Goal: Task Accomplishment & Management: Manage account settings

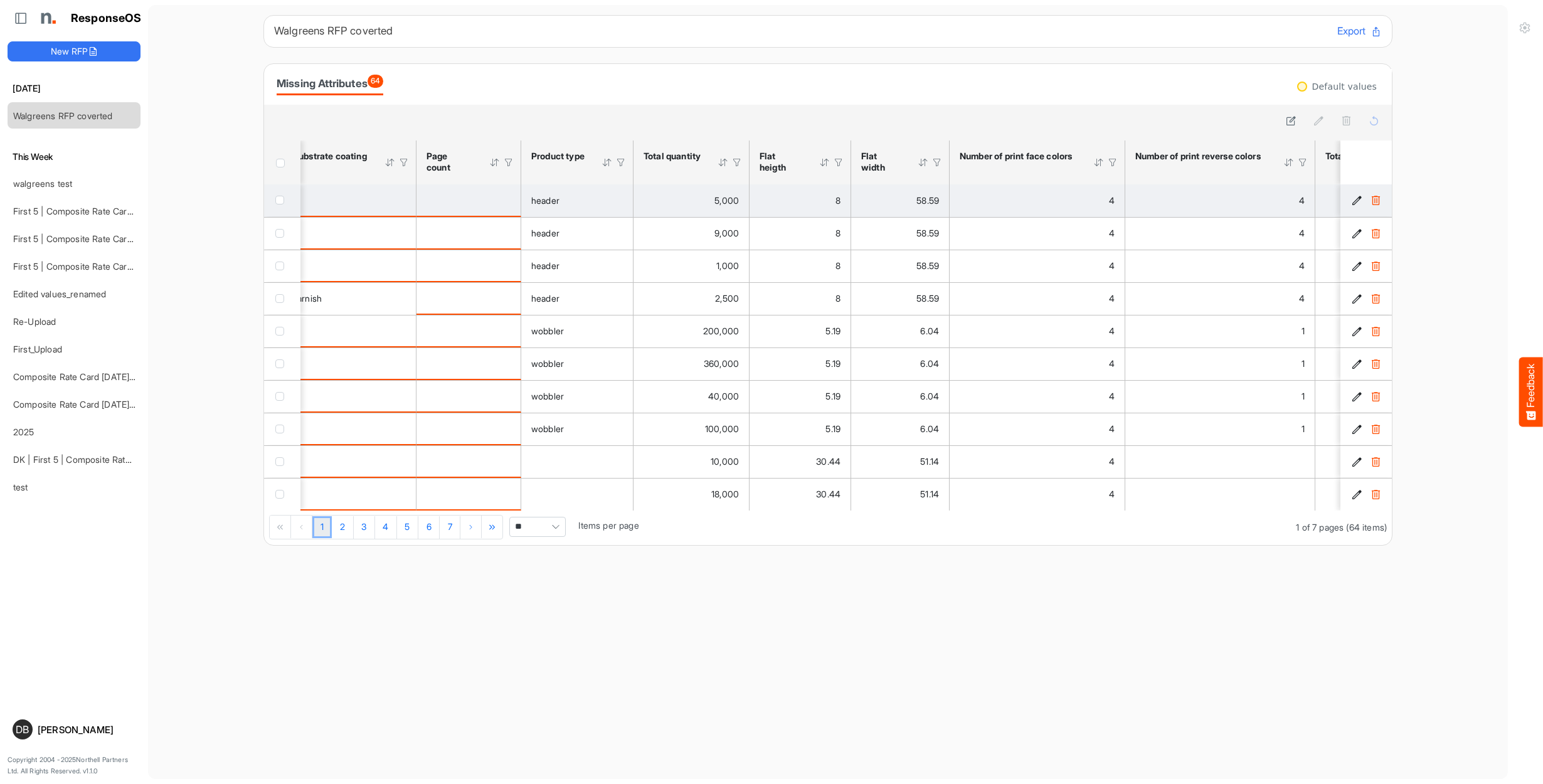
click at [283, 206] on div "checkbox" at bounding box center [282, 200] width 14 height 13
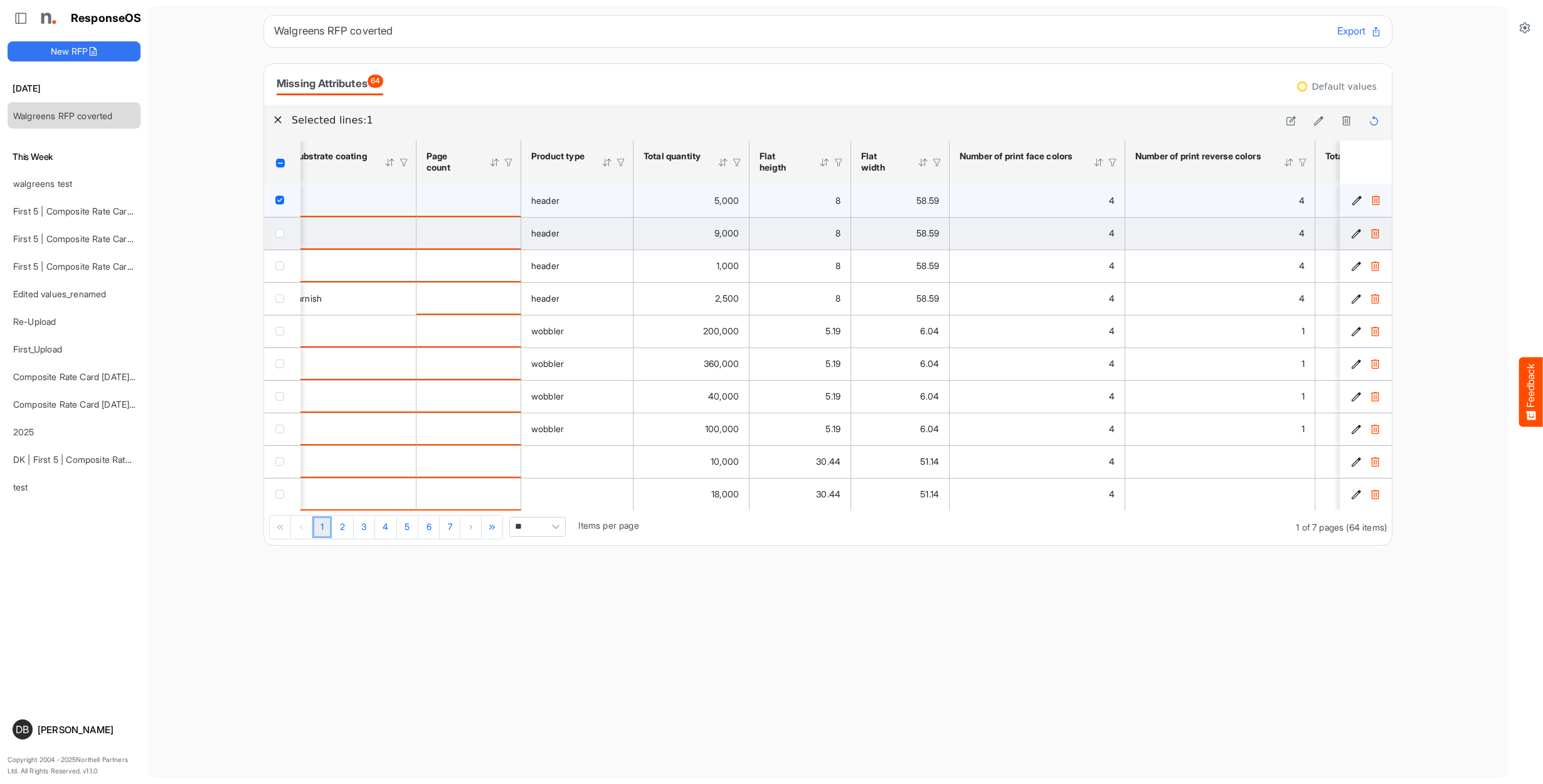
click at [282, 235] on span "checkbox" at bounding box center [280, 233] width 9 height 9
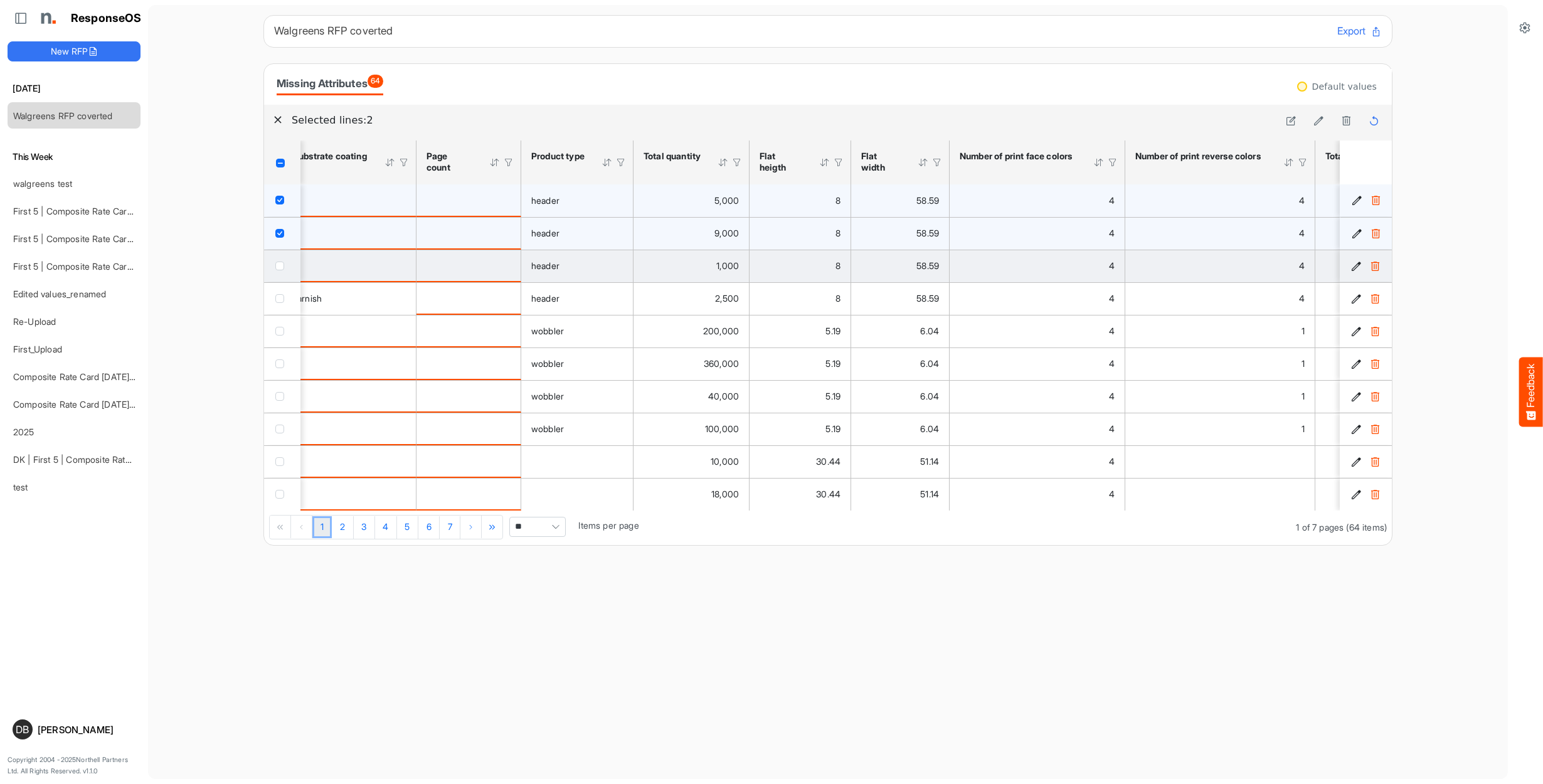
click at [283, 268] on span "checkbox" at bounding box center [280, 266] width 9 height 9
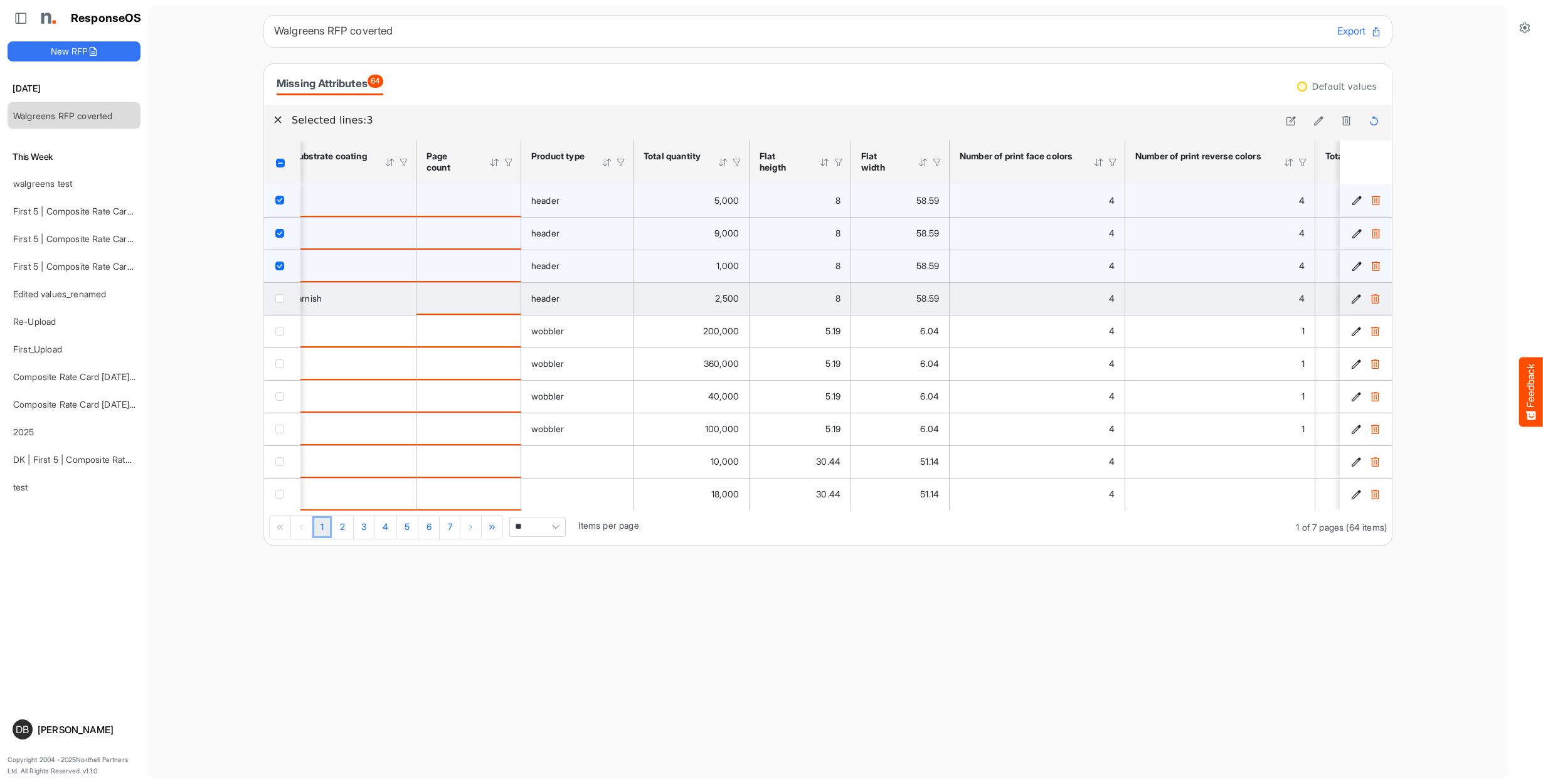
click at [281, 297] on span "checkbox" at bounding box center [280, 298] width 9 height 9
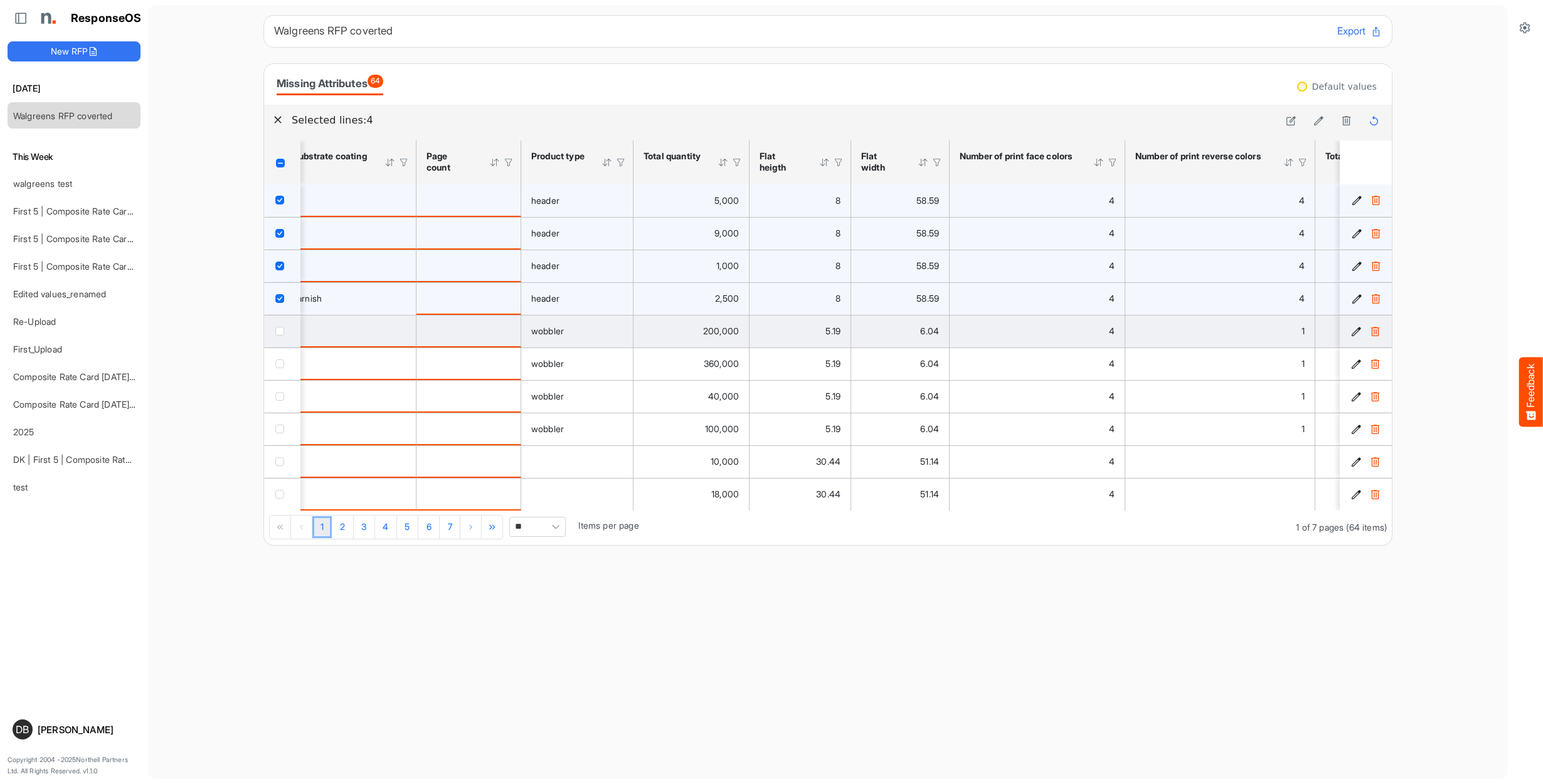
click at [278, 334] on span "checkbox" at bounding box center [280, 331] width 9 height 9
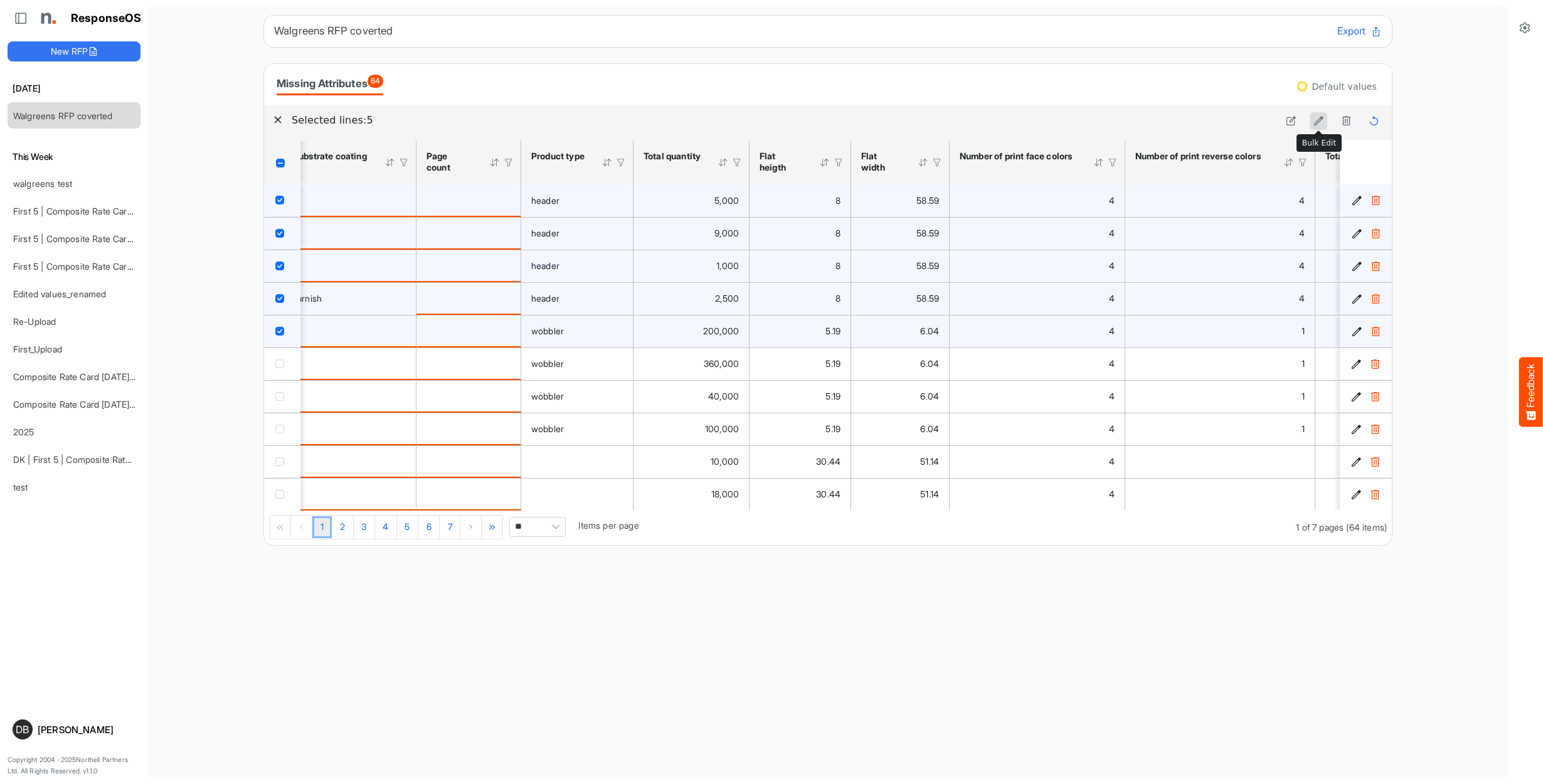
click at [1318, 122] on icon at bounding box center [1319, 121] width 10 height 10
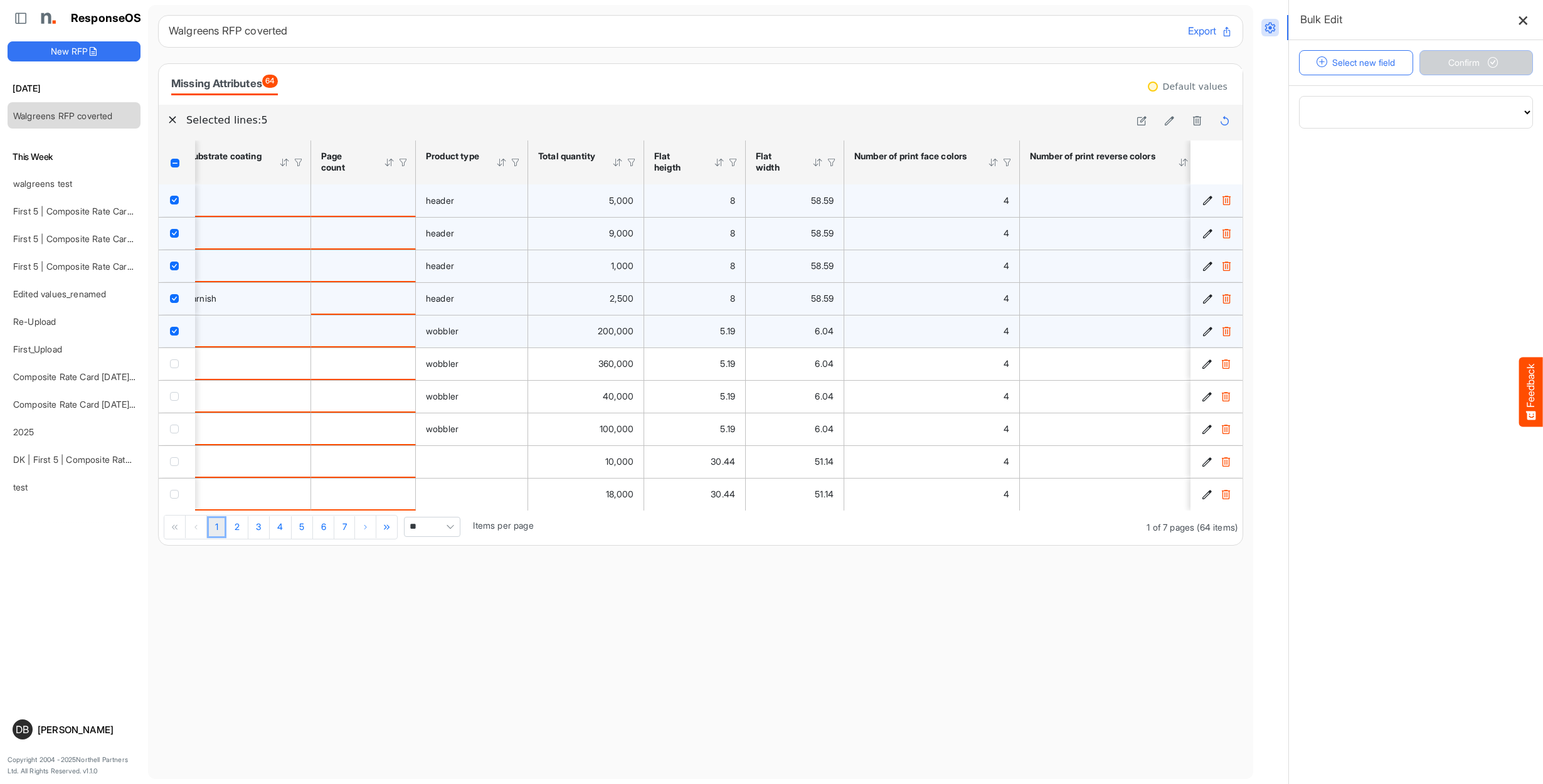
click at [1522, 20] on icon at bounding box center [1523, 19] width 10 height 10
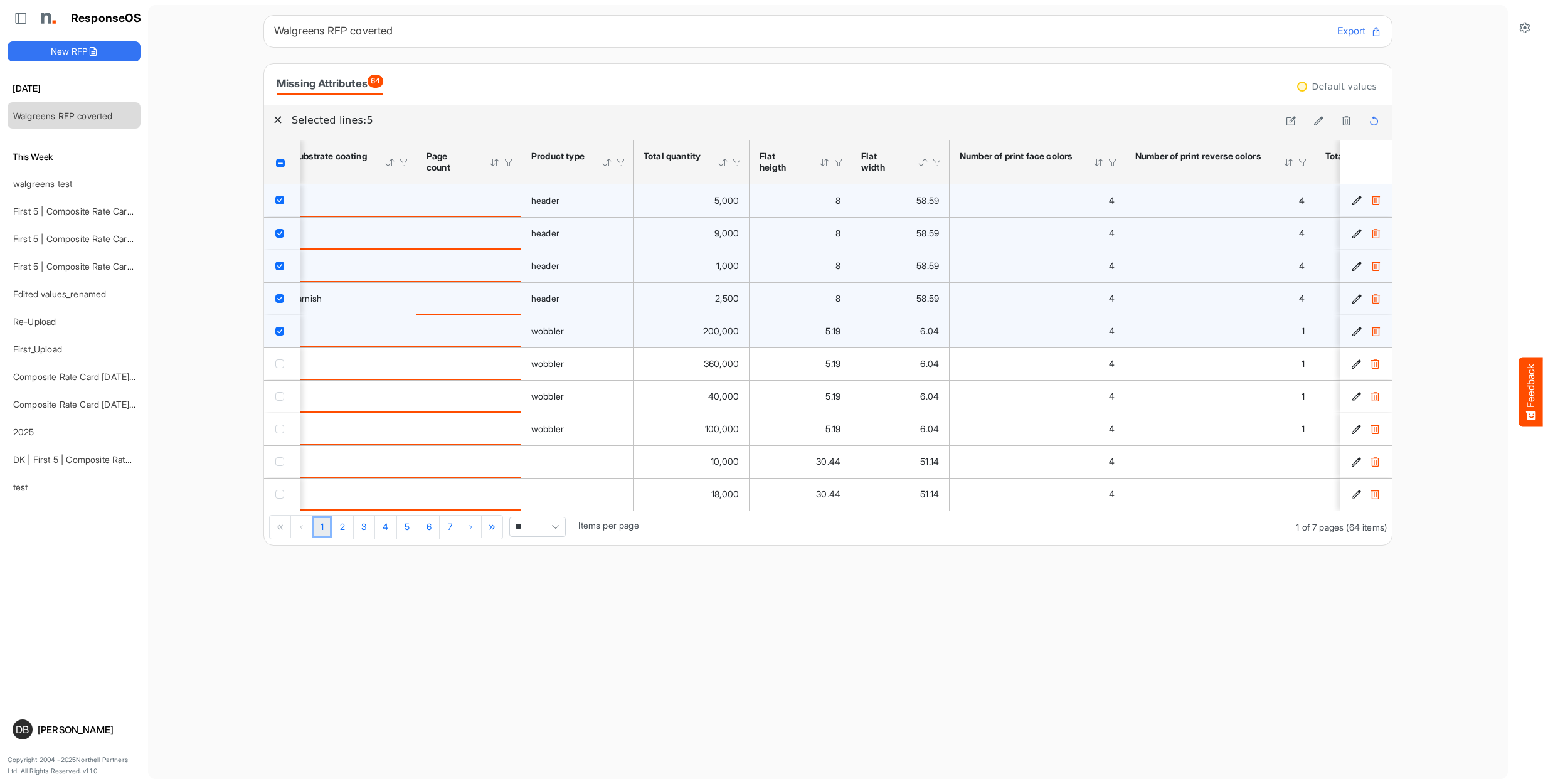
click at [281, 161] on span "Header checkbox" at bounding box center [281, 163] width 9 height 9
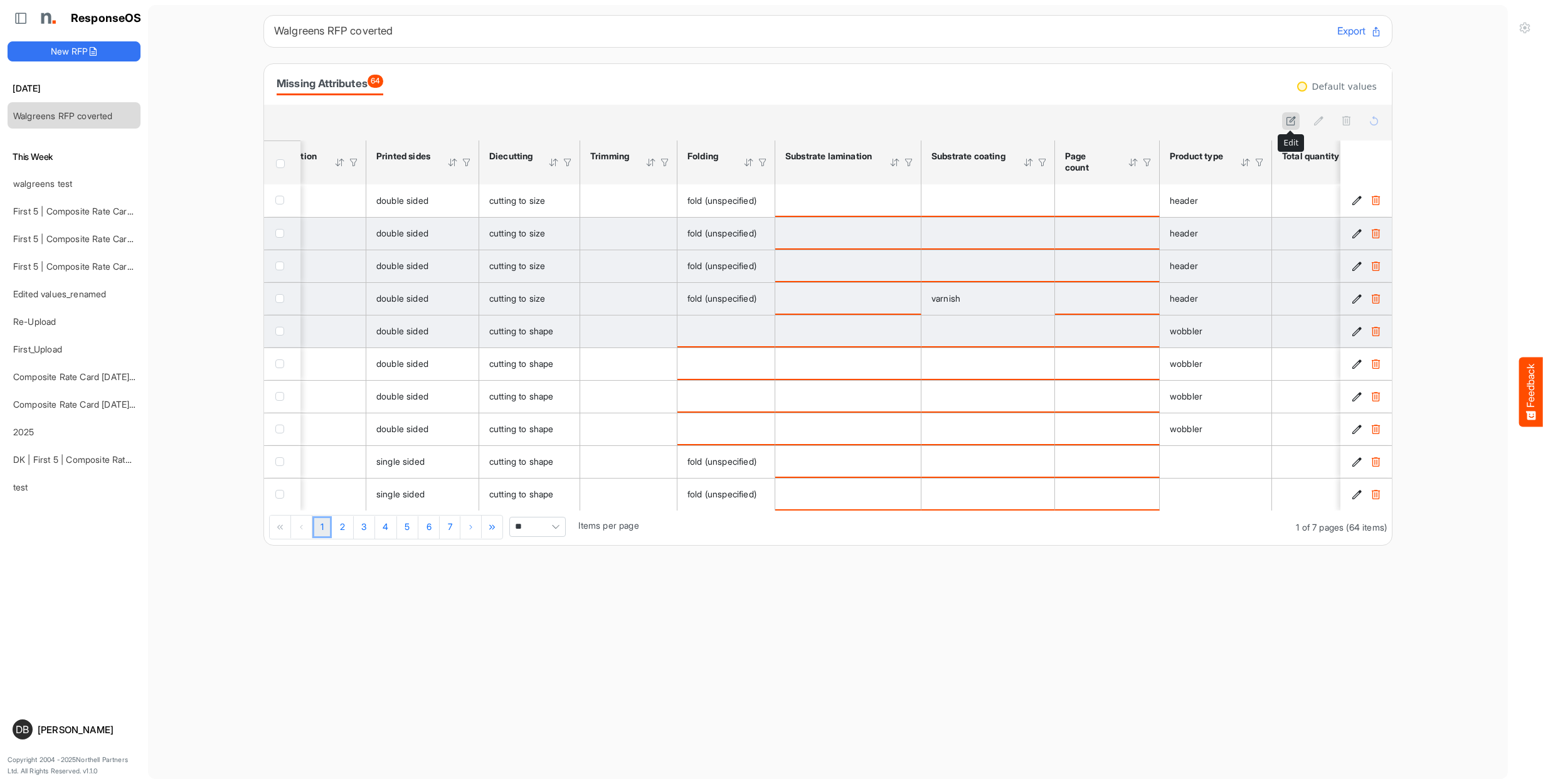
click at [1290, 121] on icon at bounding box center [1291, 121] width 10 height 10
click at [1436, 118] on main "Walgreens RFP coverted Export Missing Attributes 64 Default values Inline Editi…" at bounding box center [828, 392] width 1359 height 774
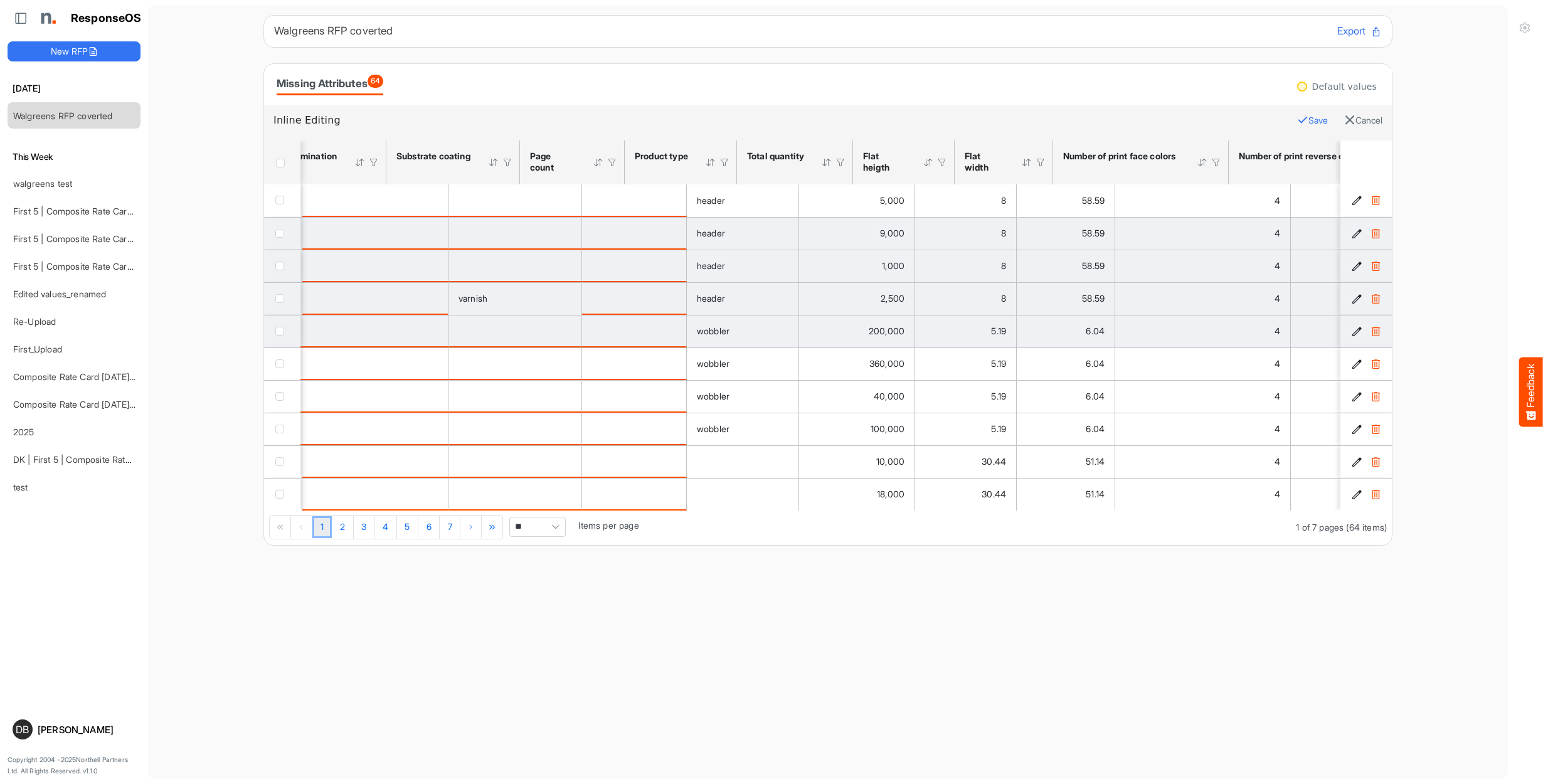
scroll to position [0, 1933]
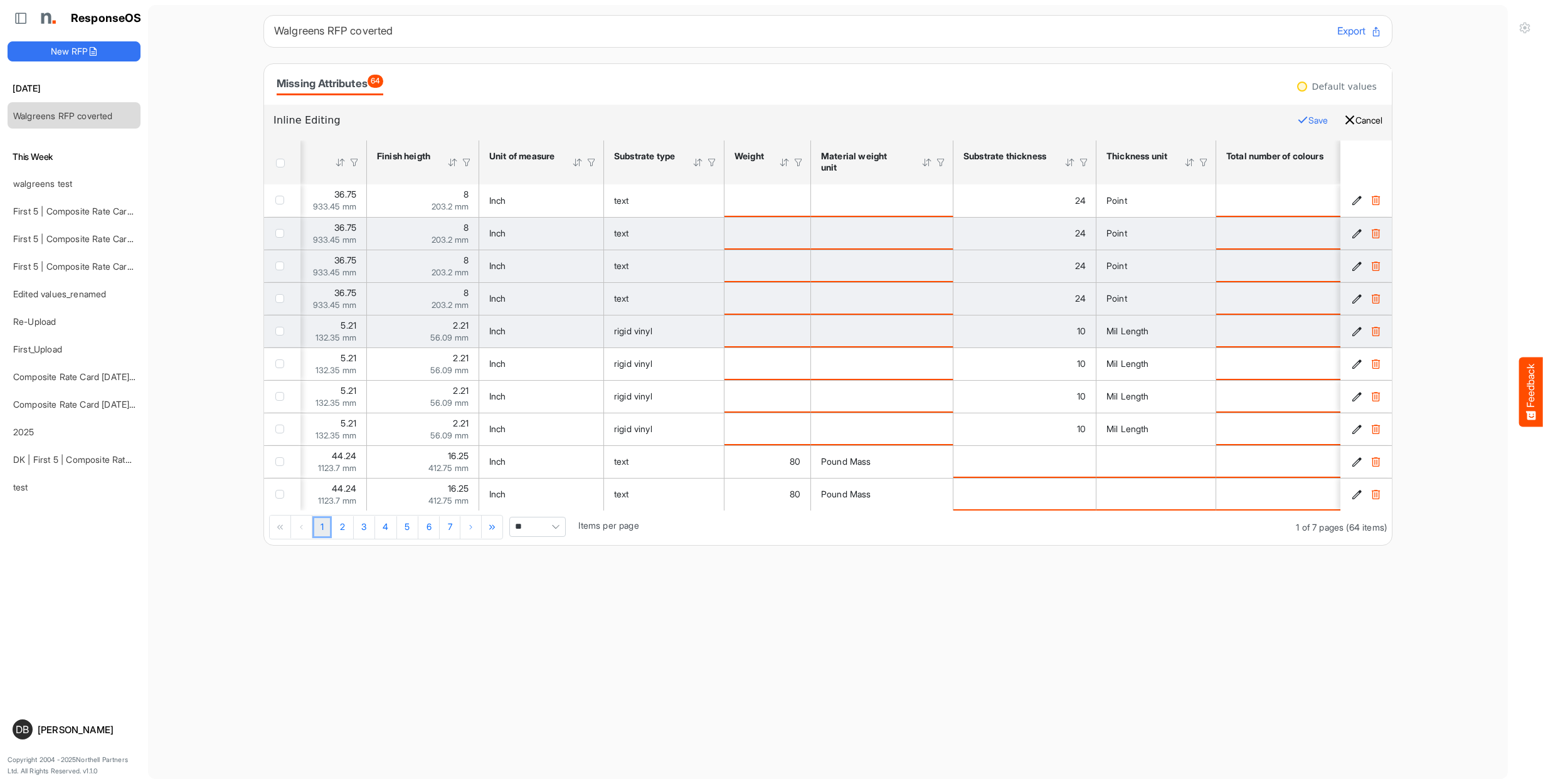
click at [1362, 119] on button "Cancel" at bounding box center [1363, 121] width 39 height 16
click at [1291, 114] on button at bounding box center [1291, 121] width 18 height 18
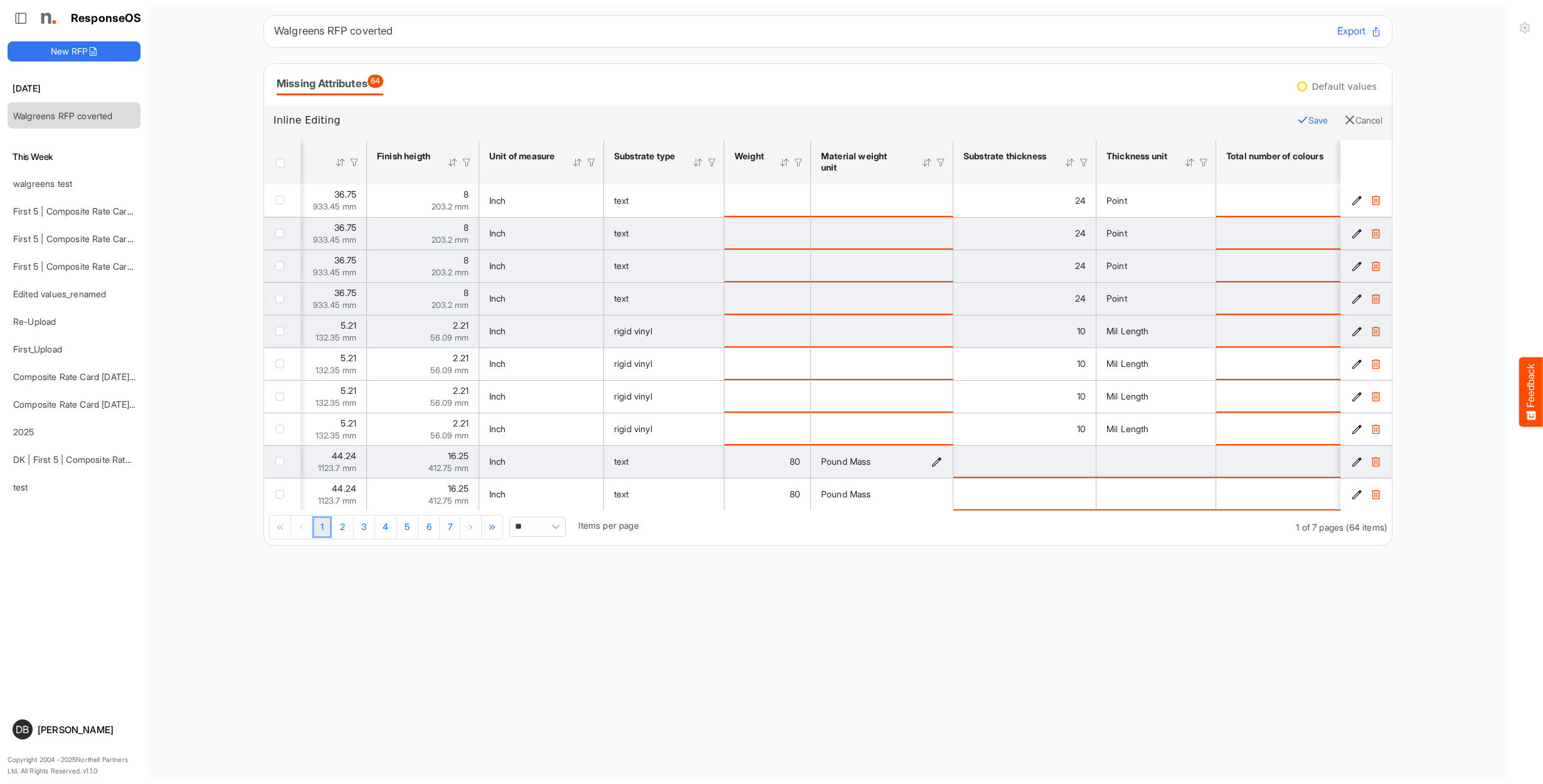
click at [938, 465] on icon "is template cell Column Header https://northell.com/ontologies/mapping-rules/ma…" at bounding box center [937, 462] width 10 height 10
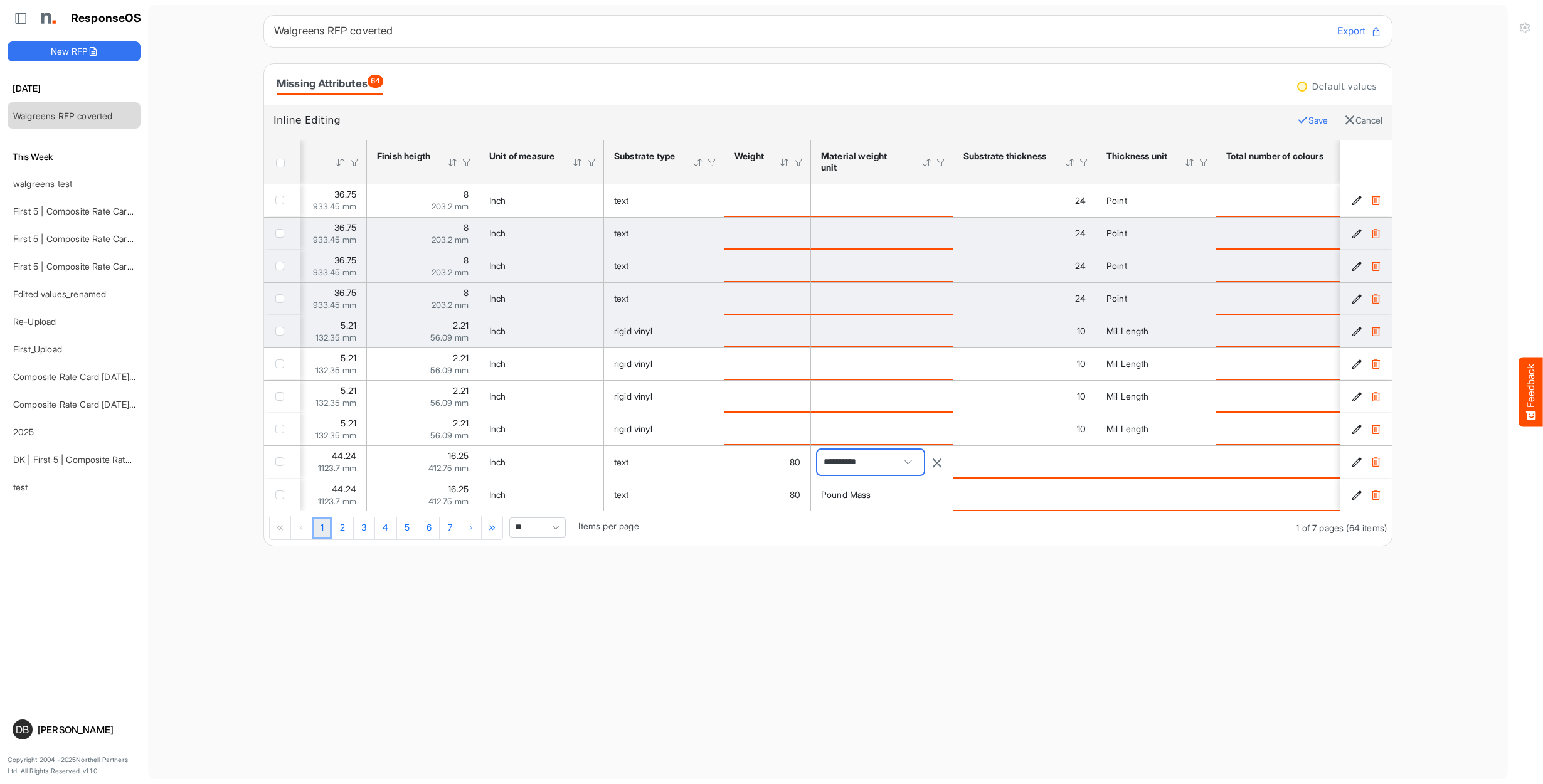
click at [900, 463] on span "**********" at bounding box center [871, 462] width 107 height 25
click at [867, 469] on span "**********" at bounding box center [871, 462] width 107 height 25
type input "**"
click at [849, 555] on span "Pound" at bounding box center [841, 556] width 27 height 10
type input "*****"
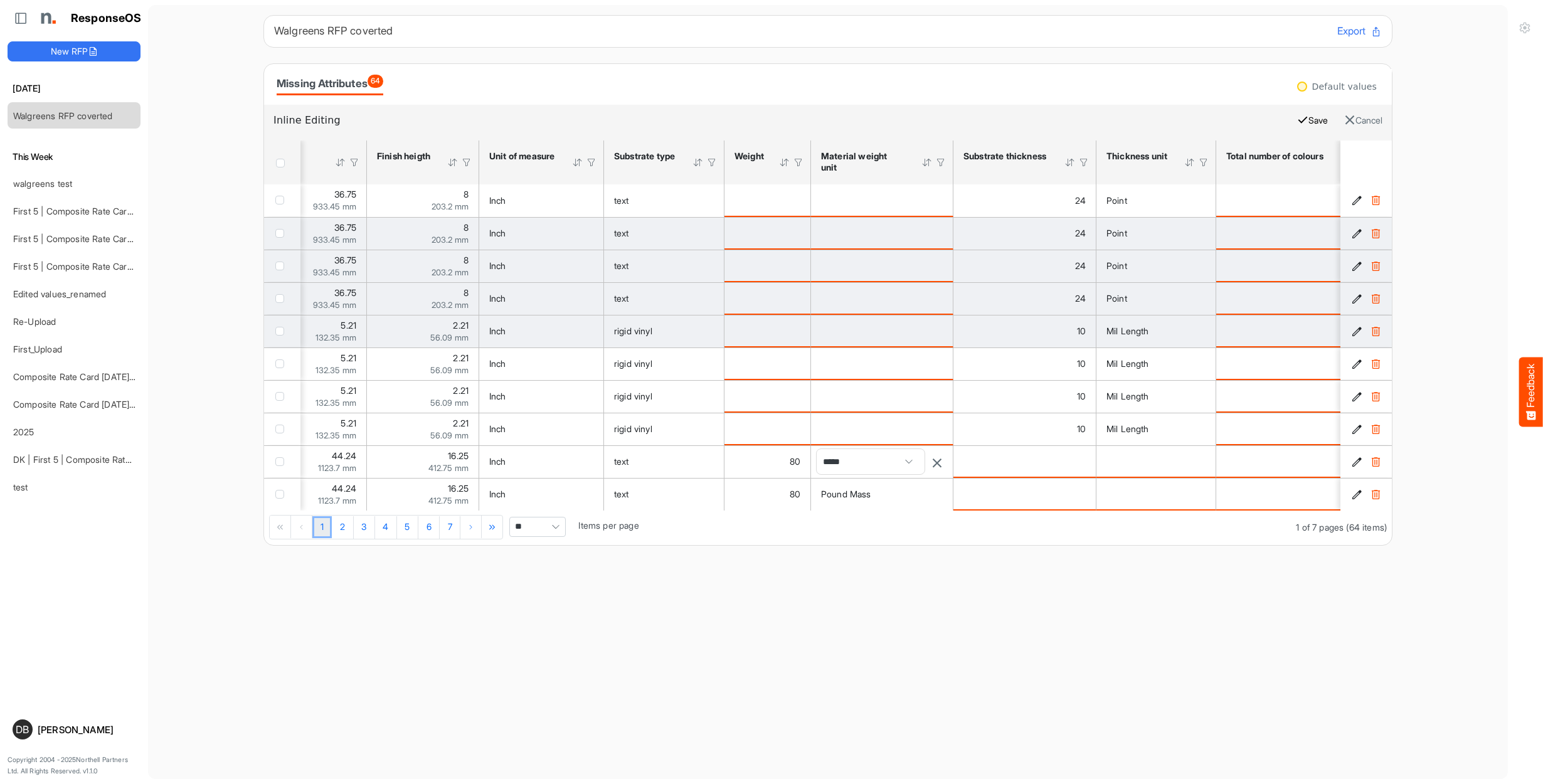
click at [1303, 127] on button "Save" at bounding box center [1313, 121] width 31 height 16
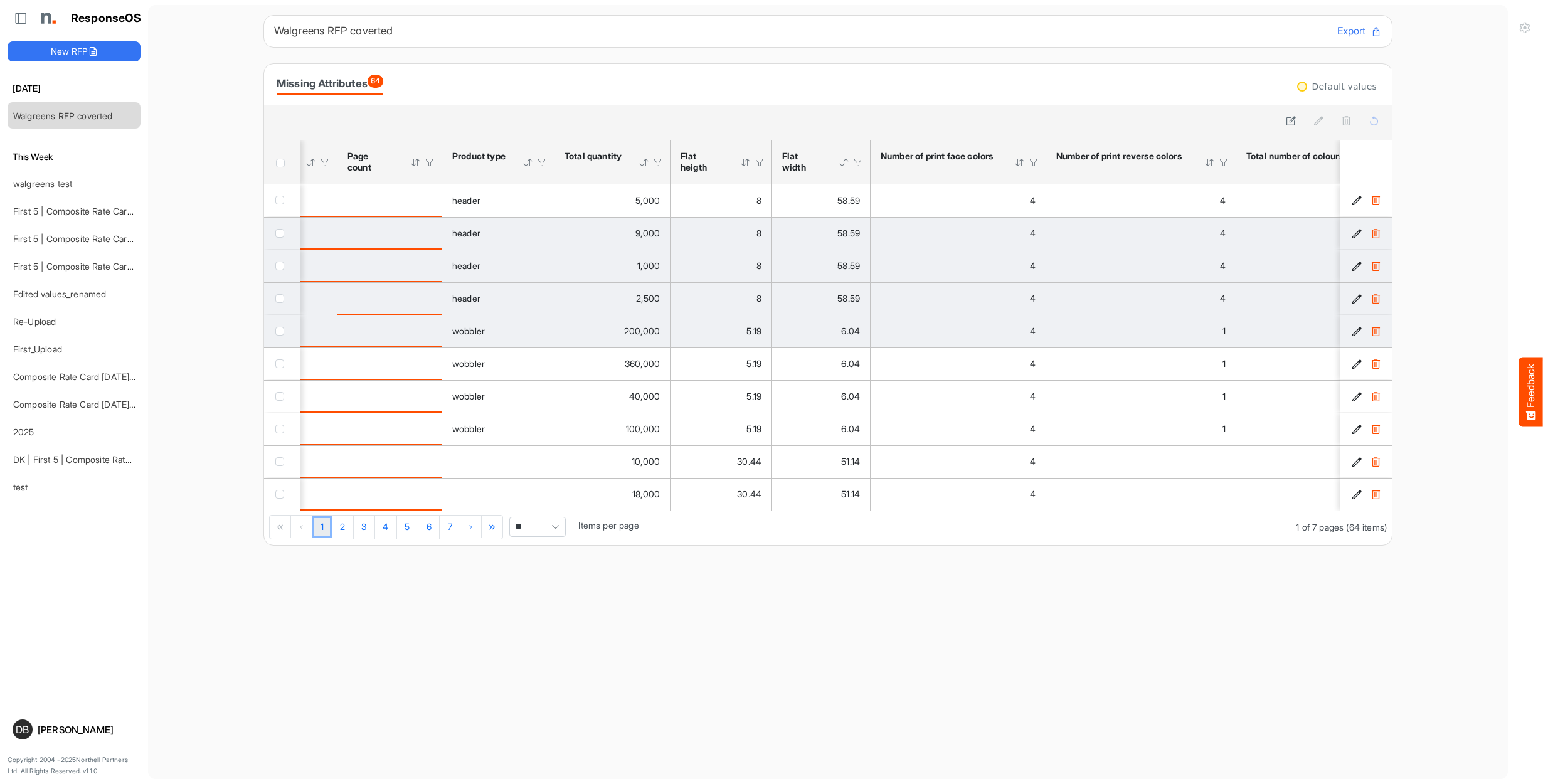
scroll to position [0, 2128]
